Goal: Information Seeking & Learning: Understand process/instructions

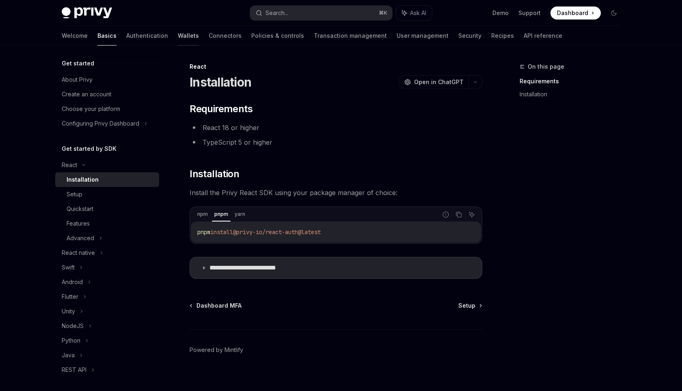
click at [178, 36] on link "Wallets" at bounding box center [188, 35] width 21 height 19
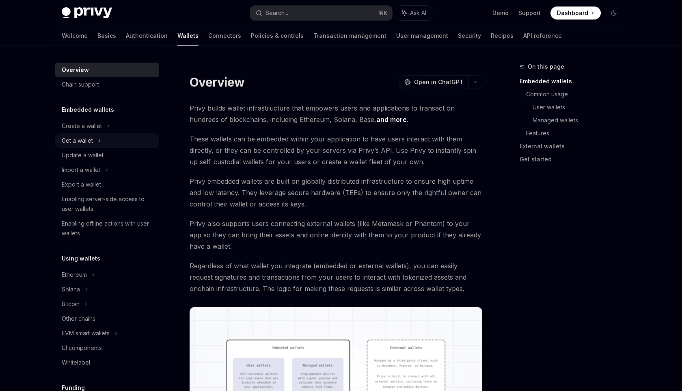
click at [103, 140] on div "Get a wallet" at bounding box center [107, 140] width 104 height 15
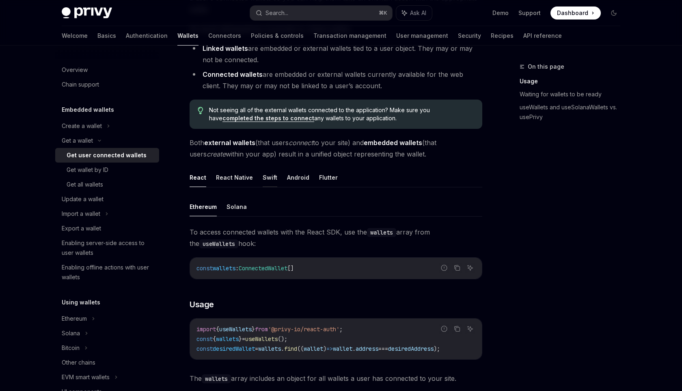
scroll to position [124, 0]
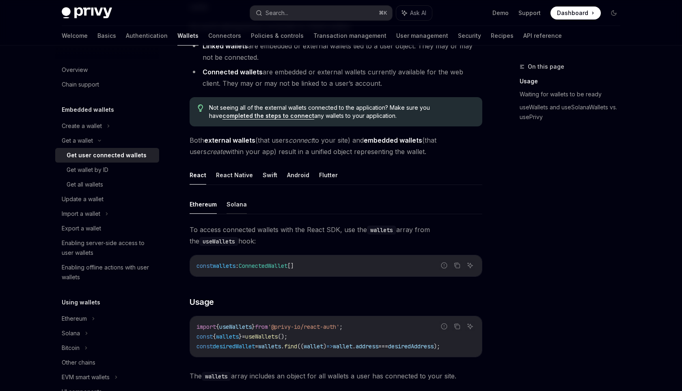
click at [236, 203] on button "Solana" at bounding box center [237, 203] width 20 height 19
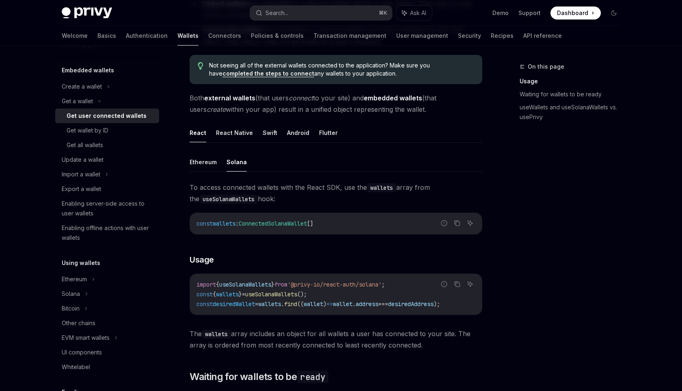
scroll to position [167, 0]
click at [114, 133] on div "Get wallet by ID" at bounding box center [111, 130] width 88 height 10
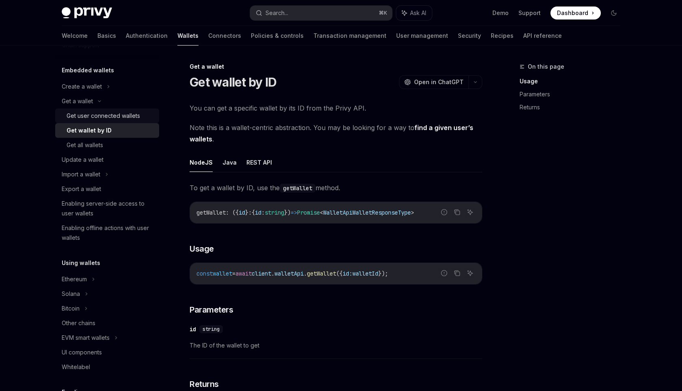
click at [108, 116] on div "Get user connected wallets" at bounding box center [103, 116] width 73 height 10
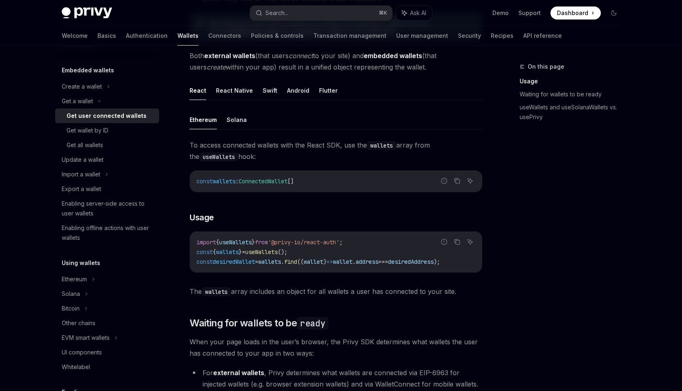
scroll to position [227, 0]
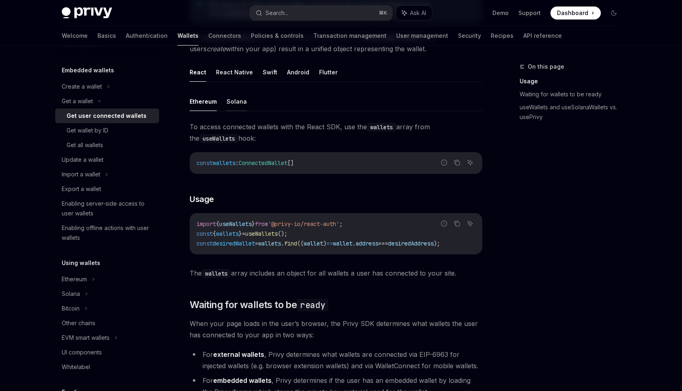
click at [238, 103] on button "Solana" at bounding box center [237, 101] width 20 height 19
type textarea "*"
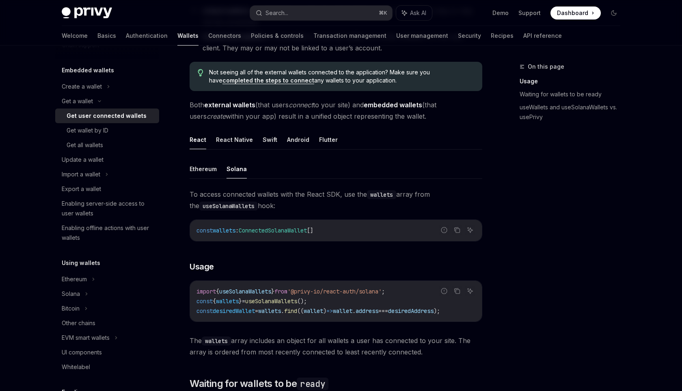
scroll to position [163, 0]
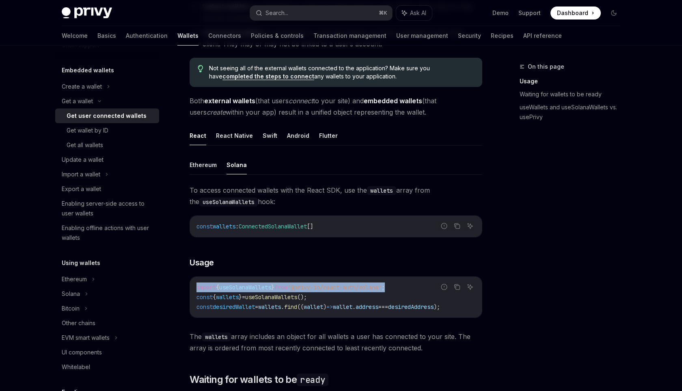
drag, startPoint x: 408, startPoint y: 285, endPoint x: 194, endPoint y: 286, distance: 213.9
click at [194, 286] on div "import { useSolanaWallets } from '@privy-io/react-auth/solana' ; const { wallet…" at bounding box center [336, 296] width 292 height 41
copy span "import { useSolanaWallets } from '@privy-io/react-auth/solana' ;"
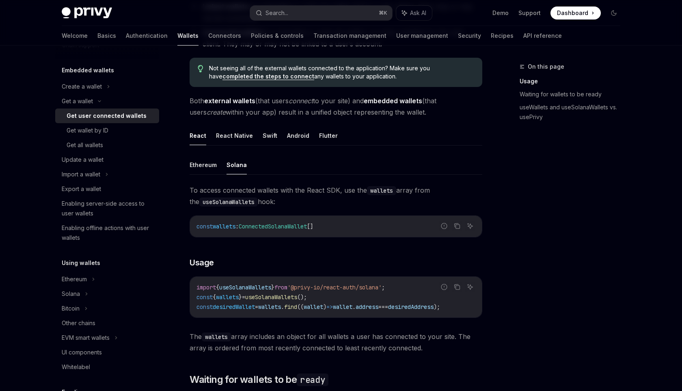
click at [323, 305] on span "wallet" at bounding box center [313, 306] width 19 height 7
drag, startPoint x: 334, startPoint y: 298, endPoint x: 193, endPoint y: 298, distance: 140.9
click at [193, 298] on div "import { useSolanaWallets } from '@privy-io/react-auth/solana' ; const { wallet…" at bounding box center [336, 296] width 292 height 41
copy span "const { wallets } = useSolanaWallets ();"
click at [247, 186] on span "To access connected wallets with the React SDK, use the wallets array from the …" at bounding box center [336, 195] width 293 height 23
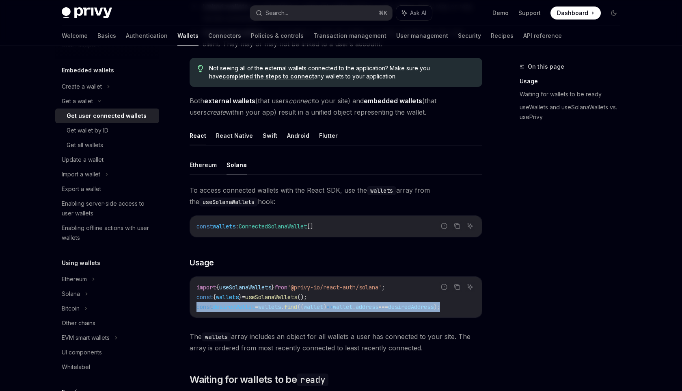
drag, startPoint x: 210, startPoint y: 315, endPoint x: 195, endPoint y: 307, distance: 16.5
click at [195, 307] on div "import { useSolanaWallets } from '@privy-io/react-auth/solana' ; const { wallet…" at bounding box center [336, 296] width 292 height 41
copy span "const desiredWallet = wallets . find (( wallet ) => wallet . address === desire…"
